Goal: Task Accomplishment & Management: Use online tool/utility

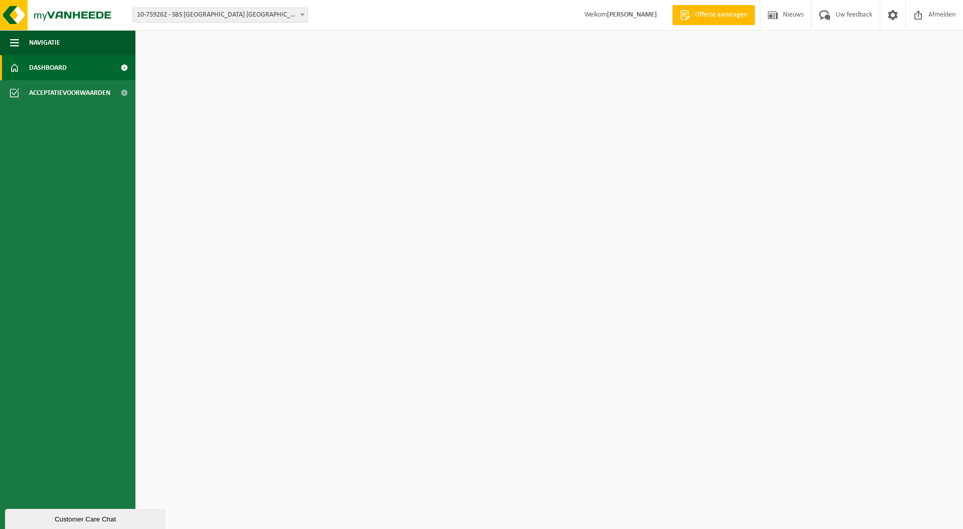
click at [227, 16] on span "10-759262 - SBS [GEOGRAPHIC_DATA] [GEOGRAPHIC_DATA]/GERT LATE NIGHT - [GEOGRAPH…" at bounding box center [220, 15] width 175 height 14
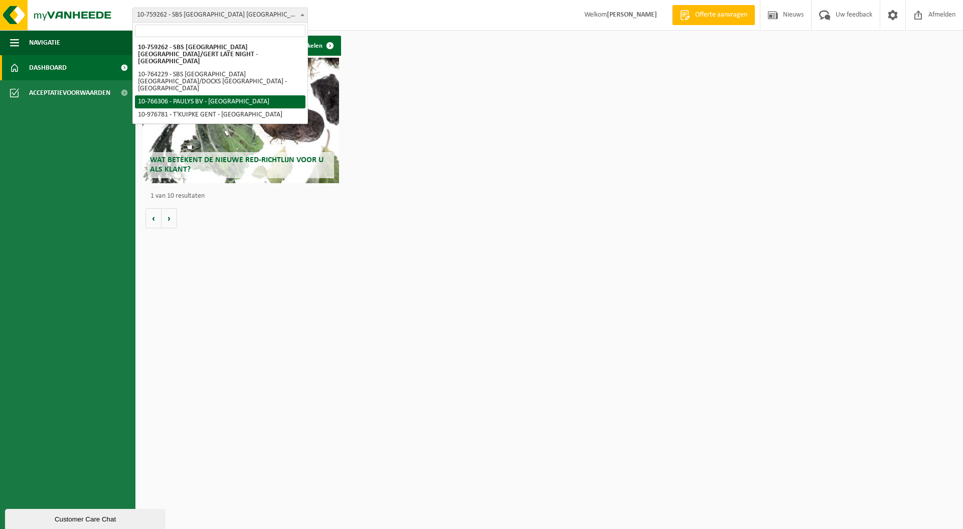
select select "19591"
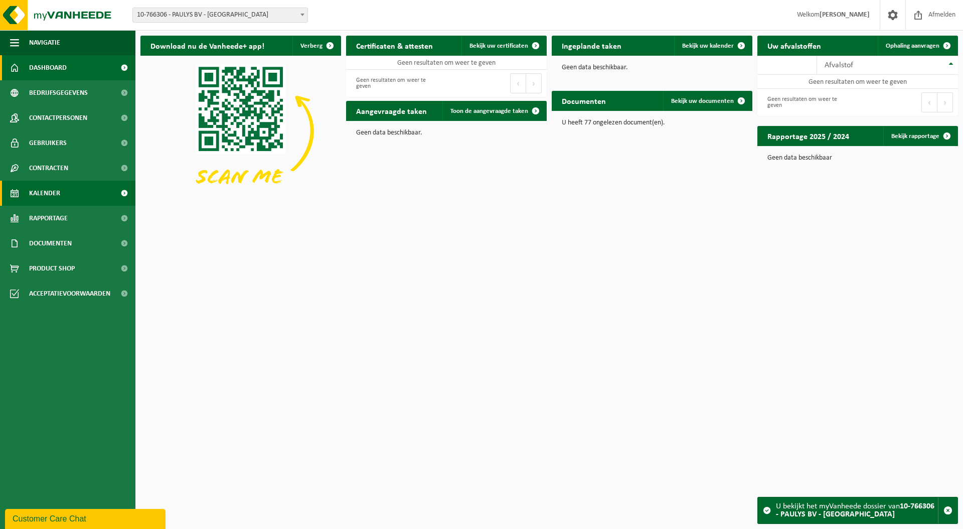
click at [58, 193] on span "Kalender" at bounding box center [44, 193] width 31 height 25
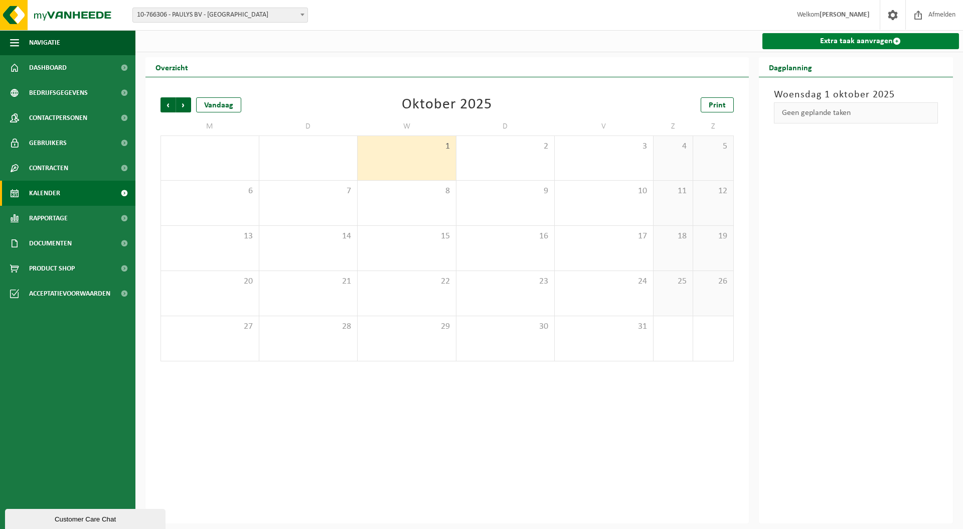
click at [849, 34] on link "Extra taak aanvragen" at bounding box center [860, 41] width 197 height 16
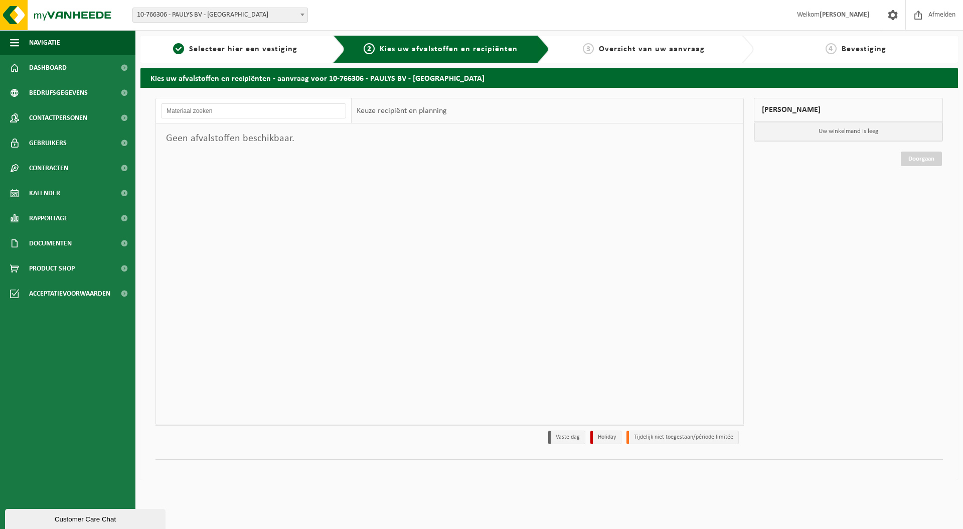
click at [190, 22] on div "Vestiging: 10-759262 - SBS [GEOGRAPHIC_DATA] [GEOGRAPHIC_DATA]/GERT LATE NIGHT …" at bounding box center [481, 15] width 963 height 31
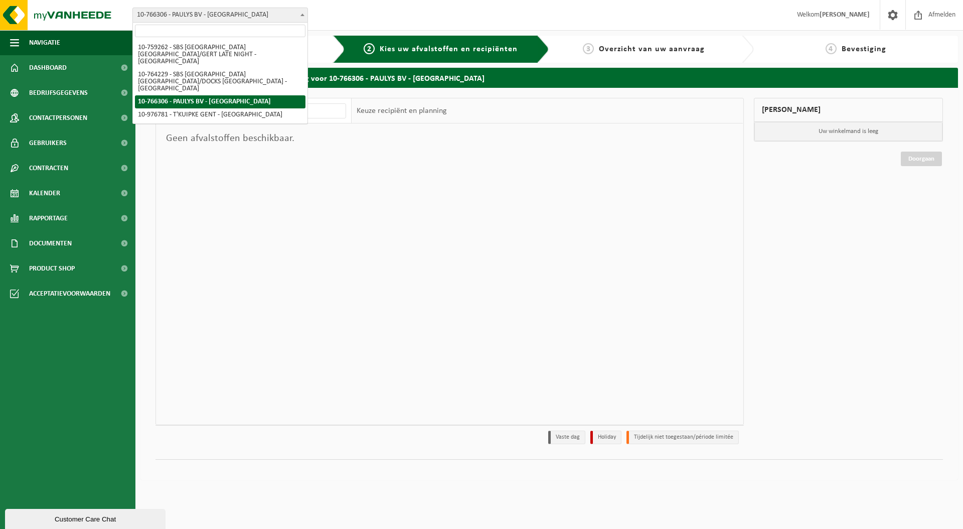
click at [194, 17] on span "10-766306 - PAULYS BV - [GEOGRAPHIC_DATA]" at bounding box center [220, 15] width 175 height 14
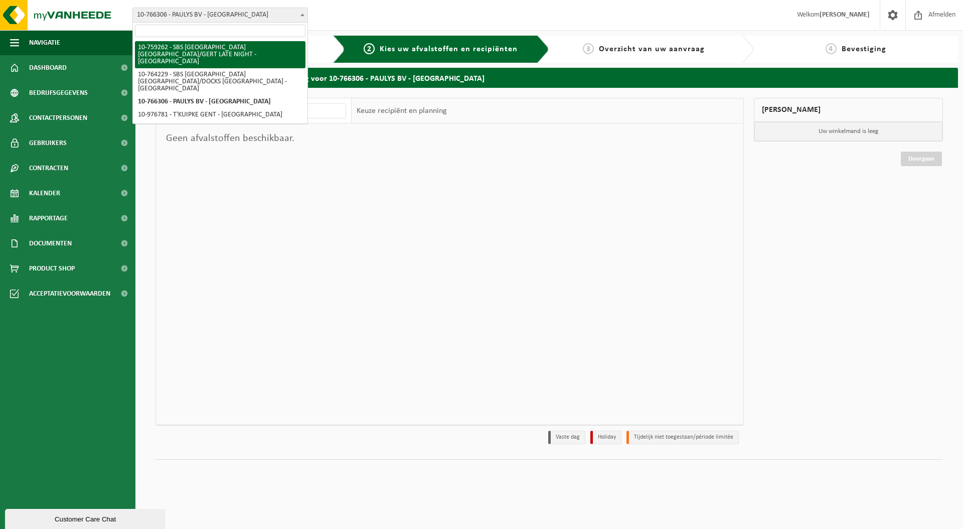
select select "19545"
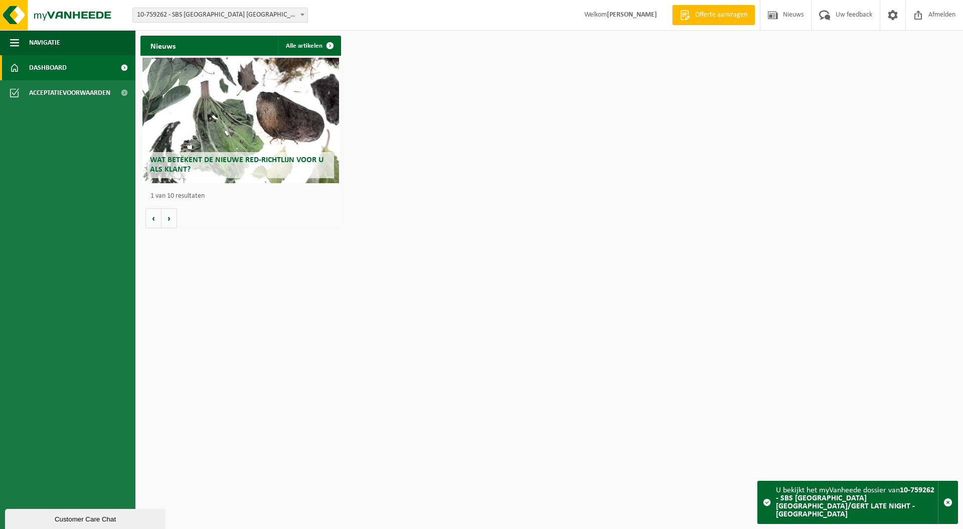
click at [233, 17] on span "10-759262 - SBS [GEOGRAPHIC_DATA] [GEOGRAPHIC_DATA]/GERT LATE NIGHT - [GEOGRAPH…" at bounding box center [220, 15] width 175 height 14
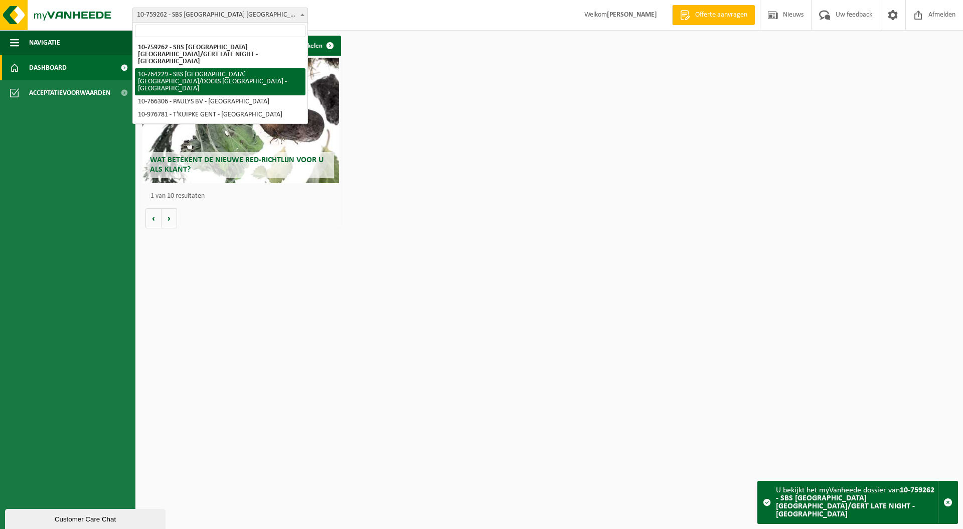
select select "19581"
